Goal: Check status: Check status

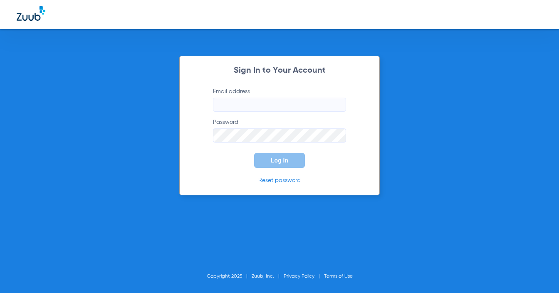
type input "[EMAIL_ADDRESS][DOMAIN_NAME]"
click at [284, 163] on span "Log In" at bounding box center [279, 160] width 17 height 7
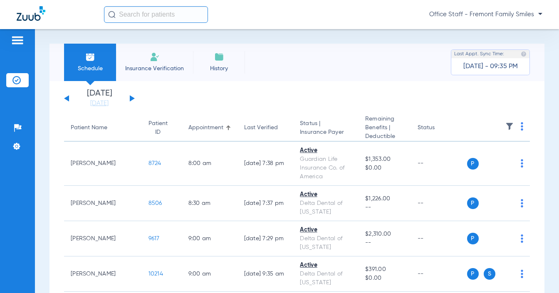
click at [128, 97] on div "[DATE] [DATE] [DATE] [DATE] [DATE] [DATE] [DATE] [DATE] [DATE] [DATE] [DATE] [D…" at bounding box center [99, 98] width 71 height 18
click at [130, 97] on button at bounding box center [132, 98] width 5 height 6
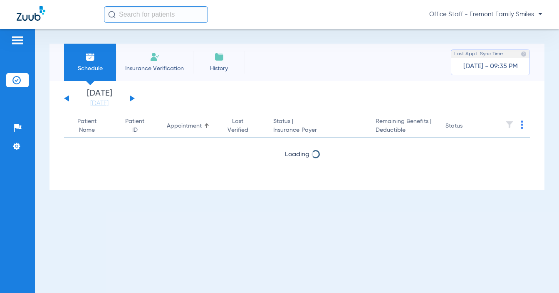
click at [131, 97] on button at bounding box center [132, 98] width 5 height 6
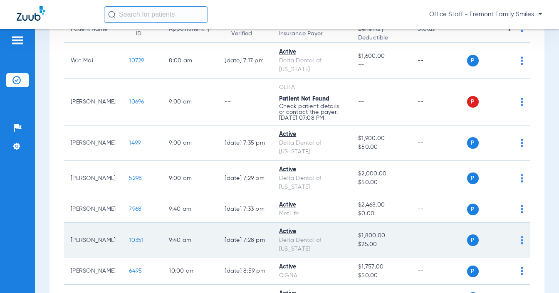
scroll to position [15, 0]
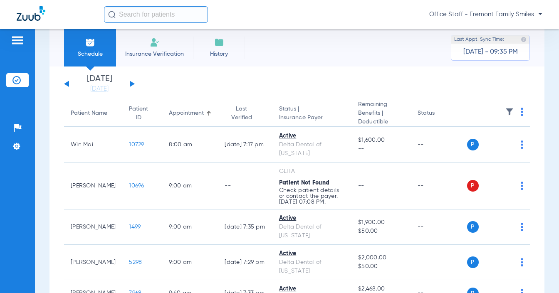
click at [131, 87] on div "[DATE] [DATE] [DATE] [DATE] [DATE] [DATE] [DATE] [DATE] [DATE] [DATE] [DATE] [D…" at bounding box center [99, 84] width 71 height 18
click at [131, 85] on button at bounding box center [132, 84] width 5 height 6
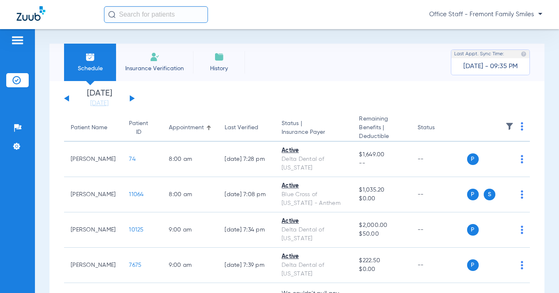
click at [128, 95] on div "[DATE] [DATE] [DATE] [DATE] [DATE] [DATE] [DATE] [DATE] [DATE] [DATE] [DATE] [D…" at bounding box center [99, 98] width 71 height 18
click at [133, 99] on button at bounding box center [132, 98] width 5 height 6
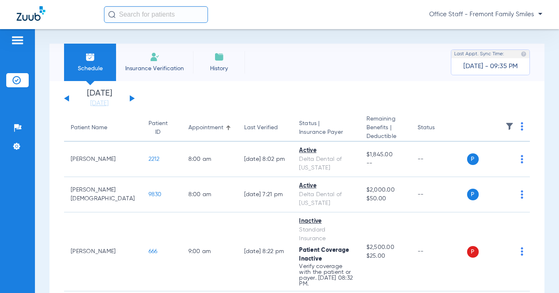
click at [130, 96] on div "[DATE] [DATE] [DATE] [DATE] [DATE] [DATE] [DATE] [DATE] [DATE] [DATE] [DATE] [D…" at bounding box center [99, 98] width 71 height 18
click at [133, 97] on div "[DATE] [DATE] [DATE] [DATE] [DATE] [DATE] [DATE] [DATE] [DATE] [DATE] [DATE] [D…" at bounding box center [99, 98] width 71 height 18
click at [130, 99] on button at bounding box center [132, 98] width 5 height 6
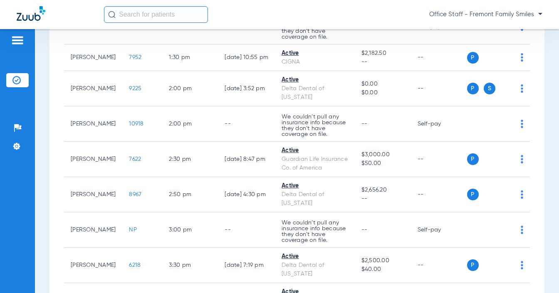
scroll to position [766, 0]
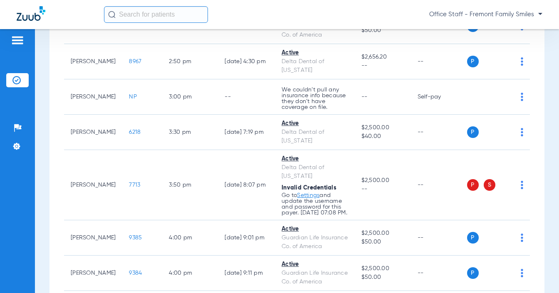
click at [208, 22] on div at bounding box center [156, 14] width 104 height 17
click at [209, 23] on div "Office Staff - Fremont Family Smiles" at bounding box center [279, 14] width 559 height 29
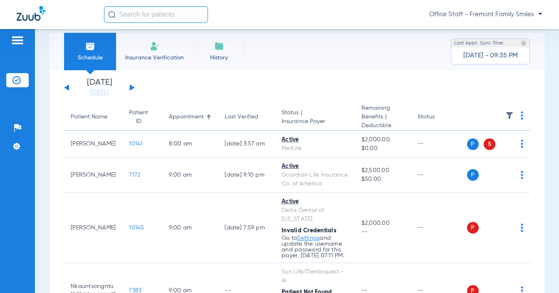
scroll to position [0, 0]
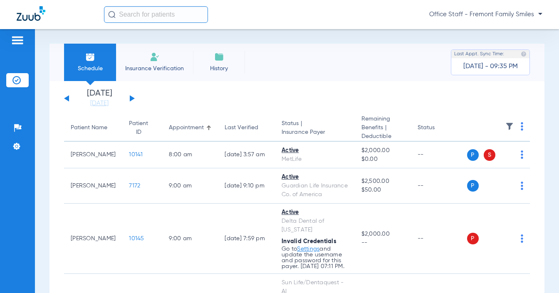
click at [130, 99] on button at bounding box center [132, 98] width 5 height 6
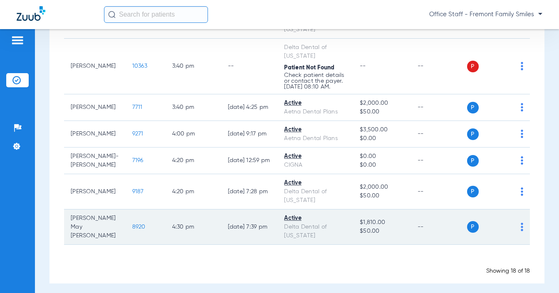
scroll to position [557, 0]
